Goal: Navigation & Orientation: Find specific page/section

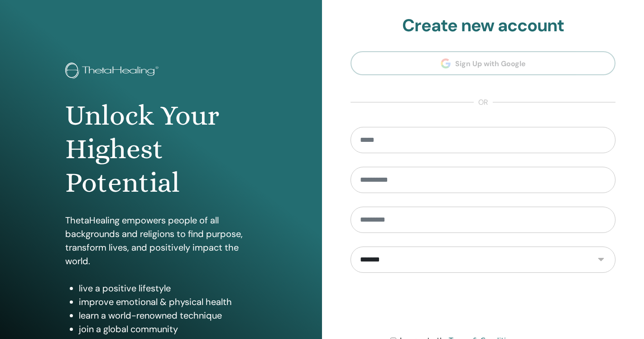
scroll to position [96, 0]
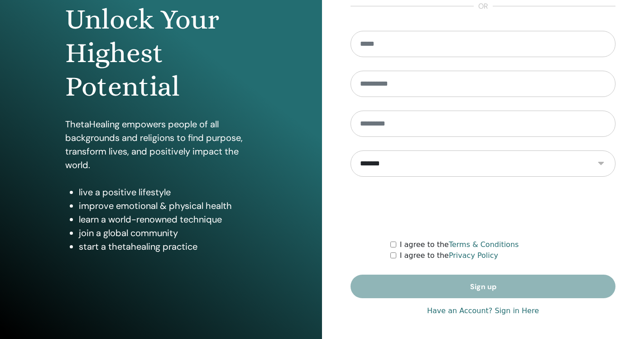
type input "**********"
click at [515, 313] on link "Have an Account? Sign in Here" at bounding box center [483, 310] width 112 height 11
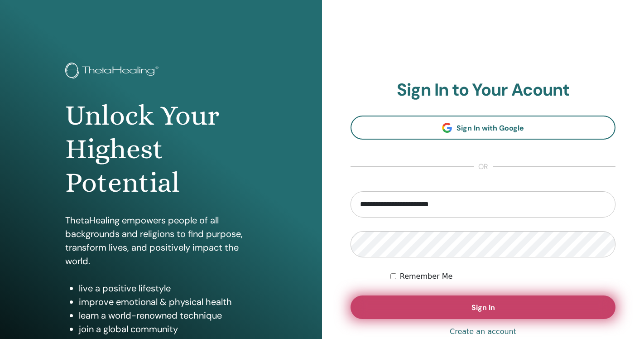
click at [500, 310] on button "Sign In" at bounding box center [483, 307] width 265 height 24
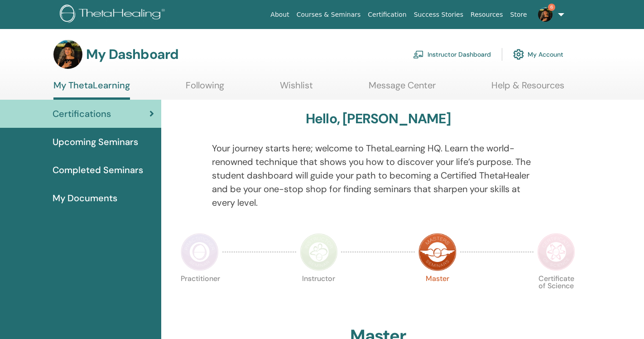
click at [457, 53] on link "Instructor Dashboard" at bounding box center [452, 54] width 78 height 20
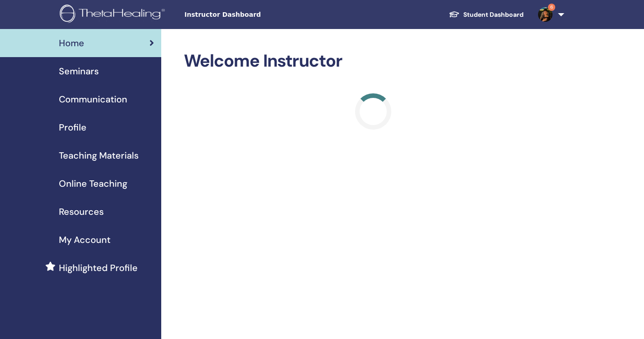
click at [85, 70] on span "Seminars" at bounding box center [79, 71] width 40 height 14
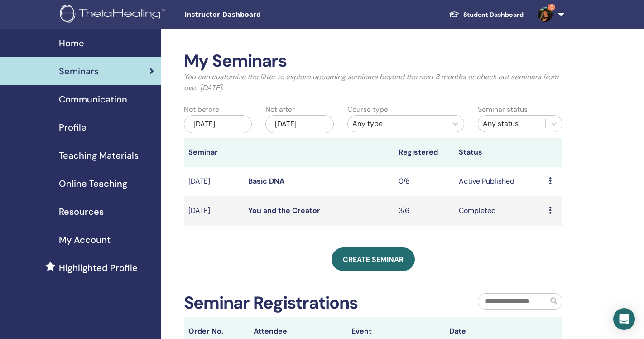
click at [550, 181] on icon at bounding box center [550, 180] width 3 height 7
click at [269, 180] on link "Basic DNA" at bounding box center [266, 181] width 36 height 10
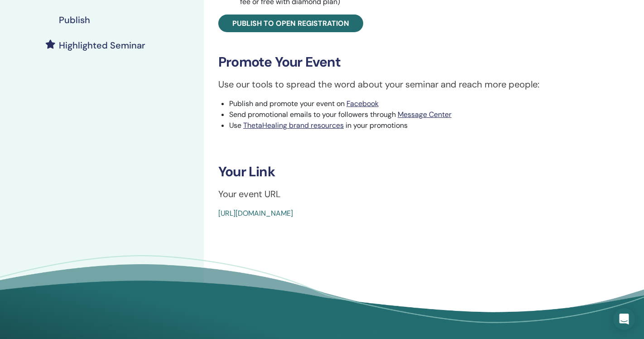
scroll to position [228, 0]
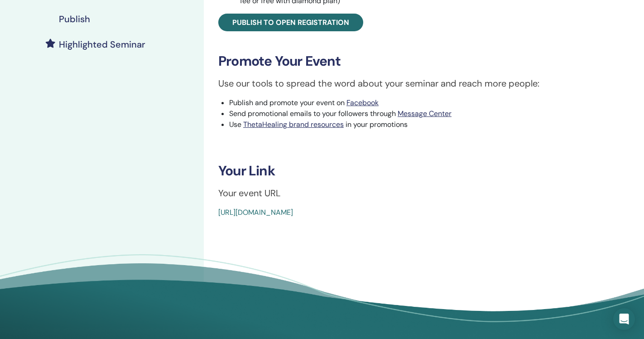
click at [293, 212] on link "[URL][DOMAIN_NAME]" at bounding box center [255, 212] width 75 height 10
